Goal: Find specific page/section

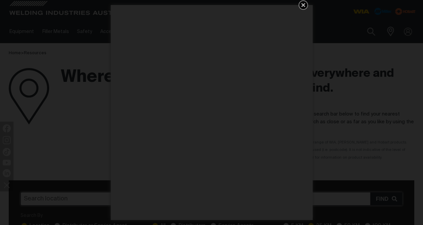
click at [303, 6] on icon "Get 5 WIA Welding Guides Free!" at bounding box center [303, 5] width 8 height 8
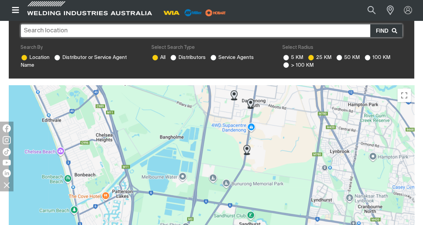
scroll to position [168, 0]
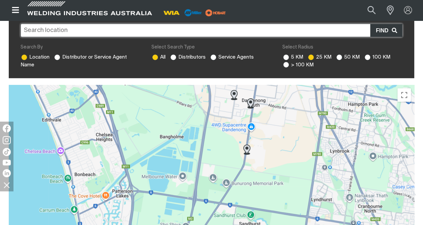
click at [101, 31] on input "text" at bounding box center [212, 30] width 382 height 13
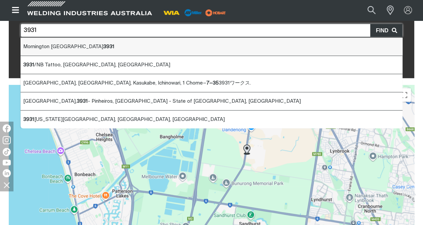
click at [58, 45] on span "Mornington VIC 3931" at bounding box center [68, 46] width 91 height 5
type input "Mornington VIC 3931"
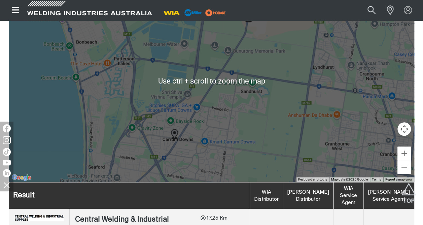
scroll to position [269, 0]
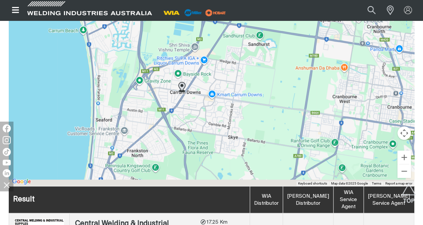
drag, startPoint x: 220, startPoint y: 114, endPoint x: 227, endPoint y: 58, distance: 56.8
click at [227, 58] on div "To navigate, press the arrow keys." at bounding box center [212, 85] width 406 height 202
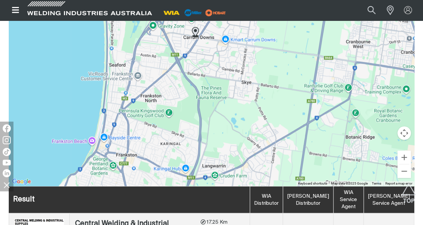
drag, startPoint x: 204, startPoint y: 132, endPoint x: 233, endPoint y: 44, distance: 92.1
click at [233, 44] on div "To navigate, press the arrow keys." at bounding box center [212, 85] width 406 height 202
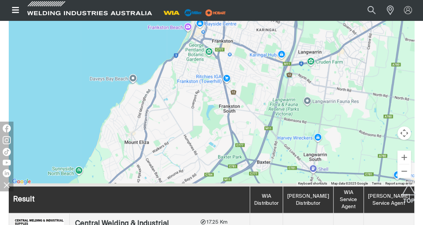
drag, startPoint x: 215, startPoint y: 109, endPoint x: 321, endPoint y: 15, distance: 141.2
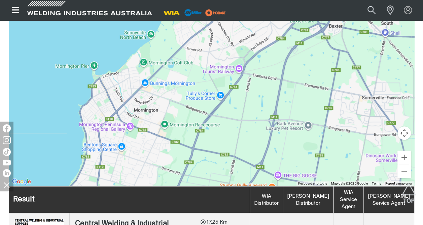
drag, startPoint x: 228, startPoint y: 118, endPoint x: 237, endPoint y: 66, distance: 52.7
click at [237, 66] on div "To navigate, press the arrow keys." at bounding box center [212, 85] width 406 height 202
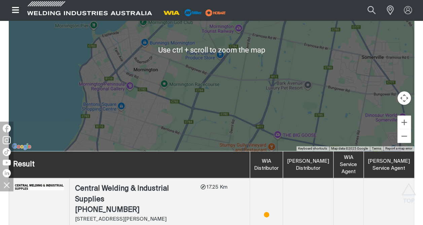
scroll to position [337, 0]
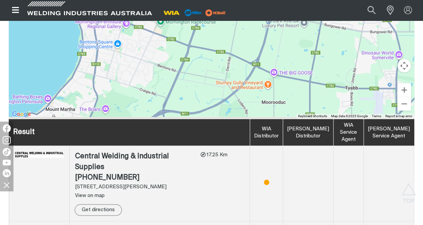
drag, startPoint x: 201, startPoint y: 104, endPoint x: 197, endPoint y: 72, distance: 32.5
click at [197, 72] on div "To navigate, press the arrow keys." at bounding box center [212, 17] width 406 height 202
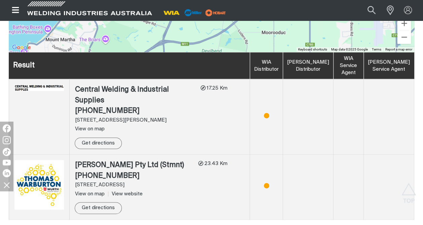
scroll to position [404, 0]
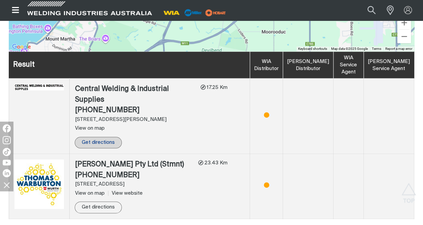
click at [96, 137] on link "Get directions" at bounding box center [98, 143] width 47 height 12
click at [30, 85] on img at bounding box center [38, 87] width 49 height 6
